Goal: Transaction & Acquisition: Book appointment/travel/reservation

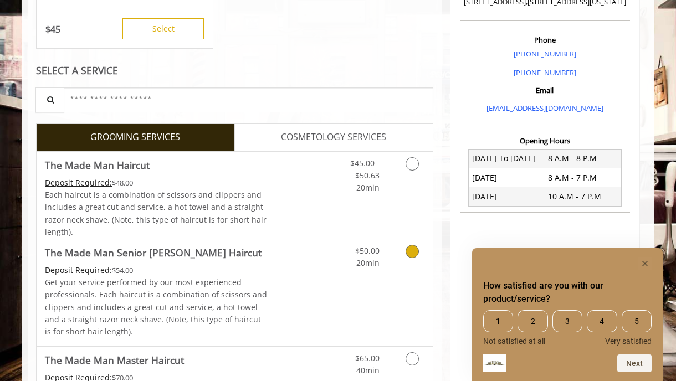
scroll to position [303, 0]
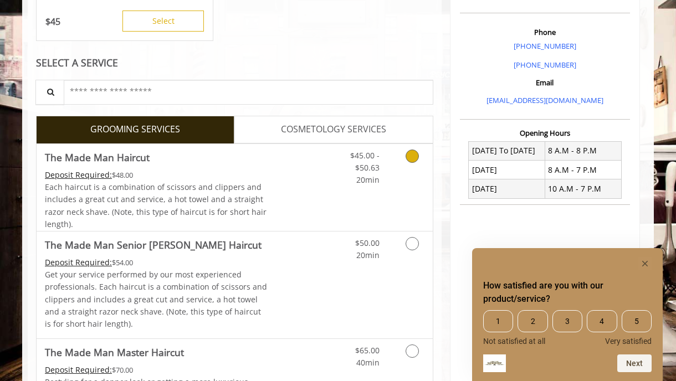
click at [409, 154] on icon "Grooming services" at bounding box center [411, 156] width 13 height 13
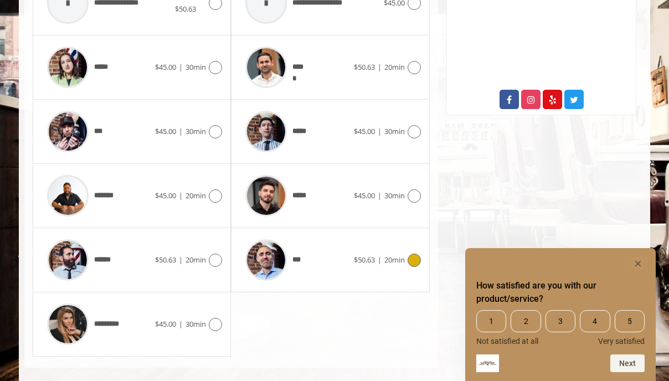
scroll to position [588, 0]
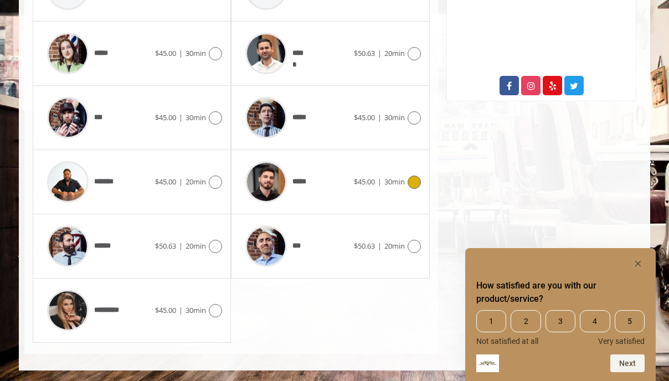
click at [407, 177] on div at bounding box center [413, 182] width 16 height 13
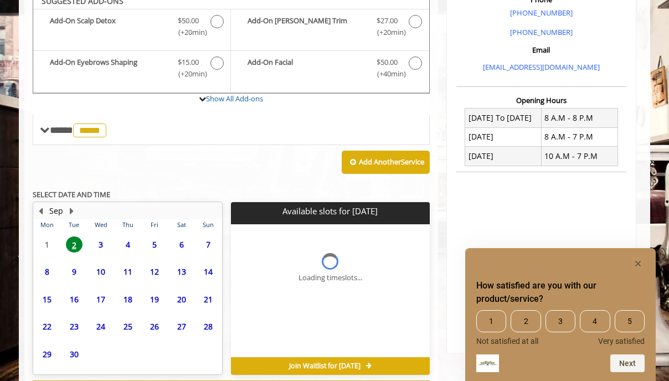
scroll to position [384, 0]
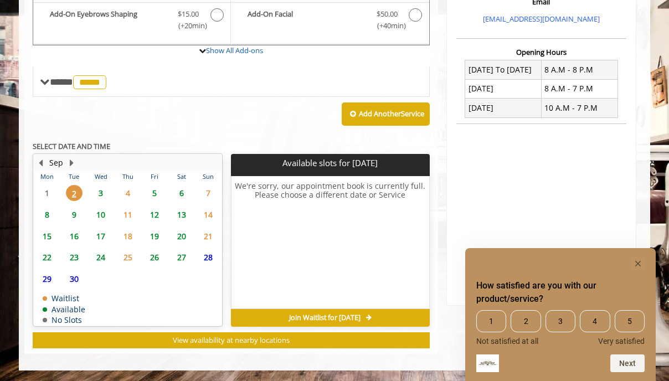
click at [101, 194] on span "3" at bounding box center [100, 193] width 17 height 16
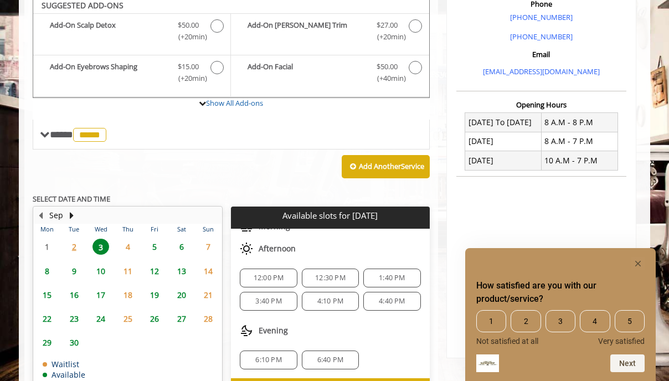
scroll to position [332, 0]
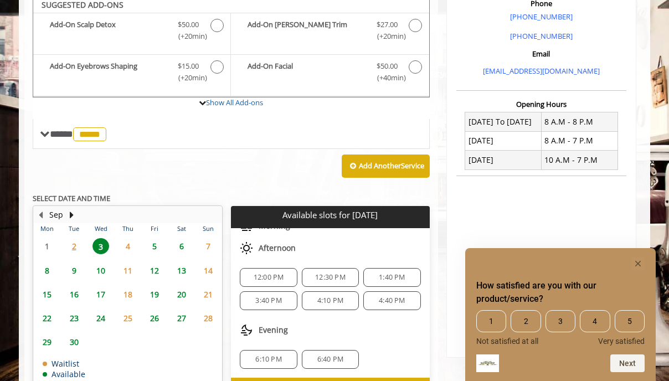
click at [393, 297] on span "4:40 PM" at bounding box center [392, 300] width 26 height 9
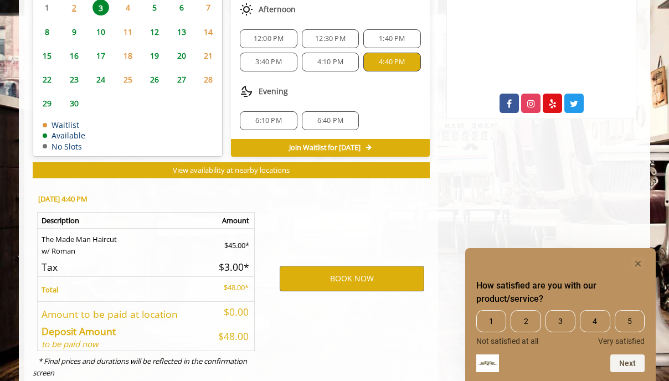
scroll to position [600, 0]
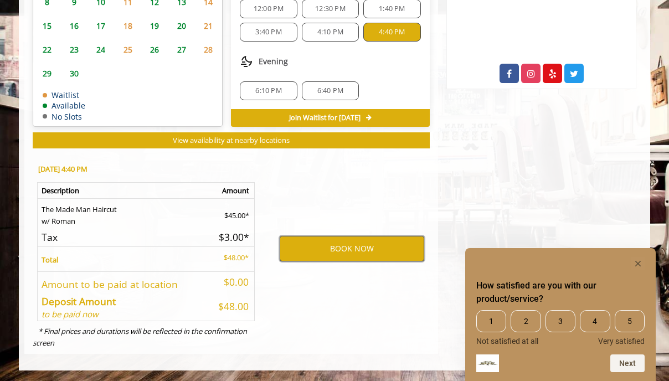
click at [368, 253] on button "BOOK NOW" at bounding box center [352, 248] width 145 height 25
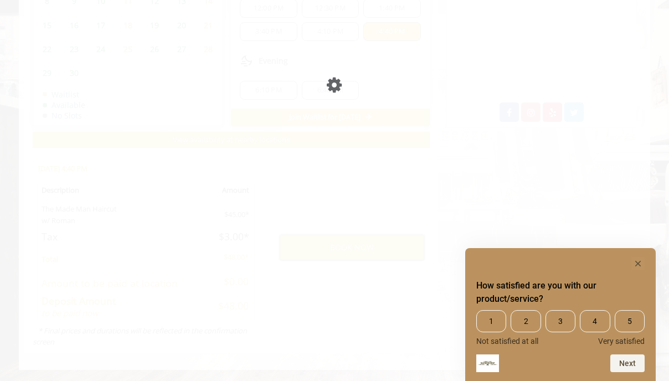
scroll to position [561, 0]
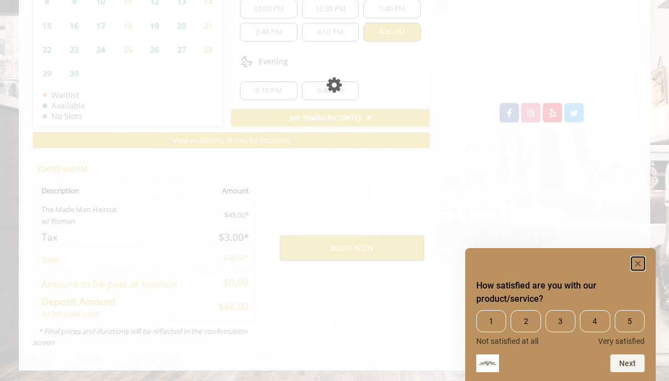
click at [639, 262] on rect "Hide survey" at bounding box center [637, 263] width 13 height 13
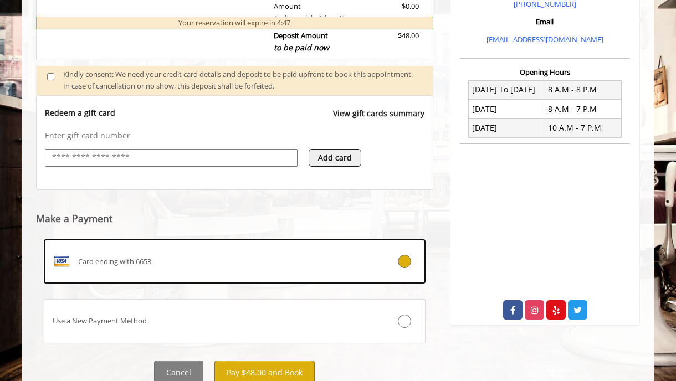
scroll to position [406, 0]
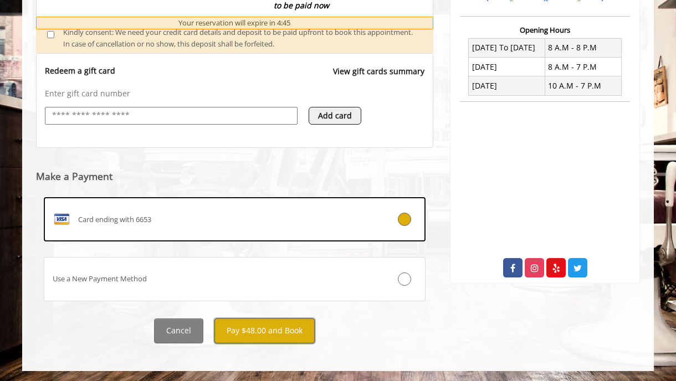
click at [254, 331] on button "Pay $48.00 and Book" at bounding box center [264, 330] width 100 height 25
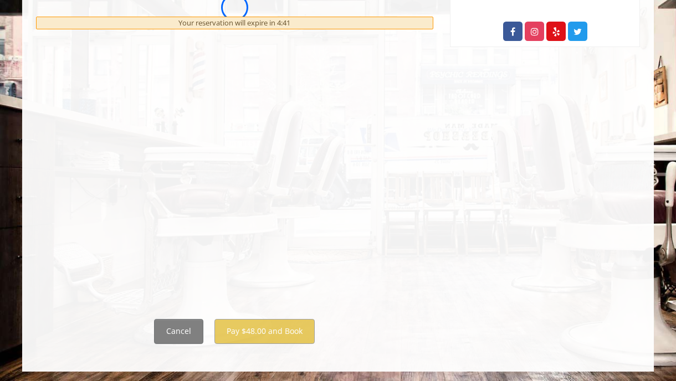
scroll to position [644, 0]
